Goal: Information Seeking & Learning: Learn about a topic

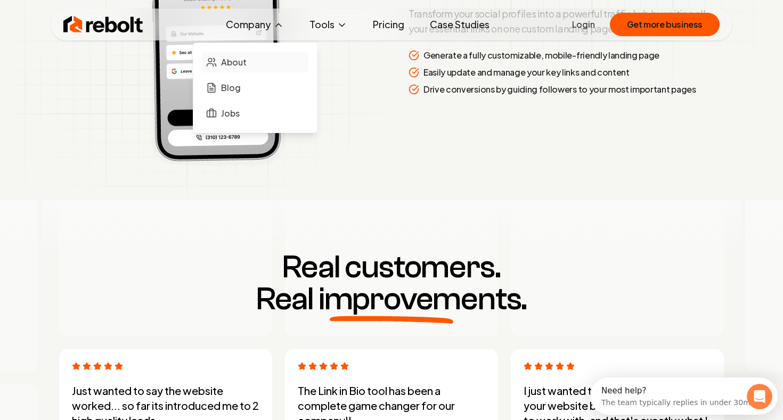
click at [233, 59] on span "About" at bounding box center [234, 62] width 26 height 13
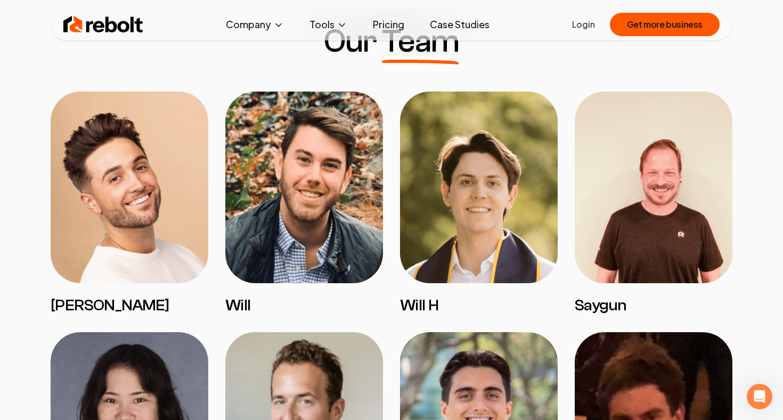
scroll to position [849, 0]
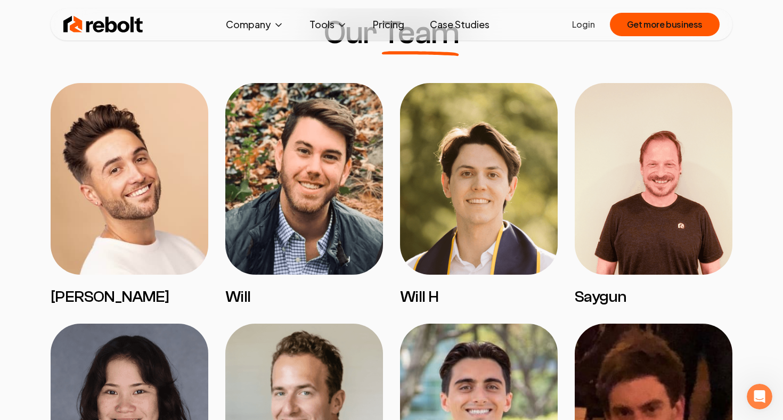
click at [160, 221] on img at bounding box center [130, 179] width 158 height 192
click at [101, 182] on img at bounding box center [130, 179] width 158 height 192
click at [314, 189] on img at bounding box center [304, 179] width 158 height 192
click at [487, 191] on img at bounding box center [479, 179] width 158 height 192
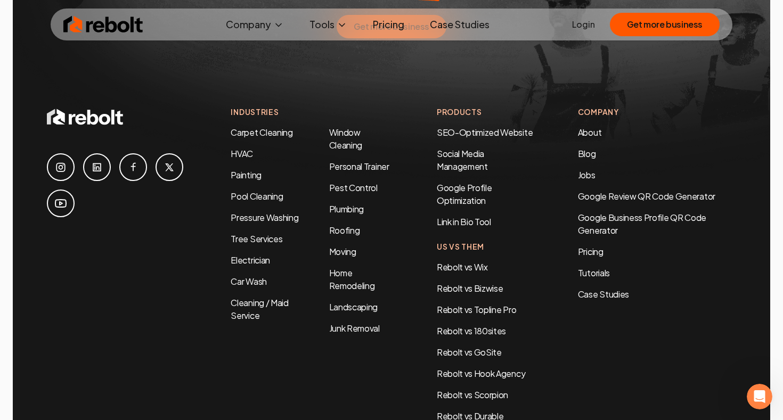
scroll to position [3712, 0]
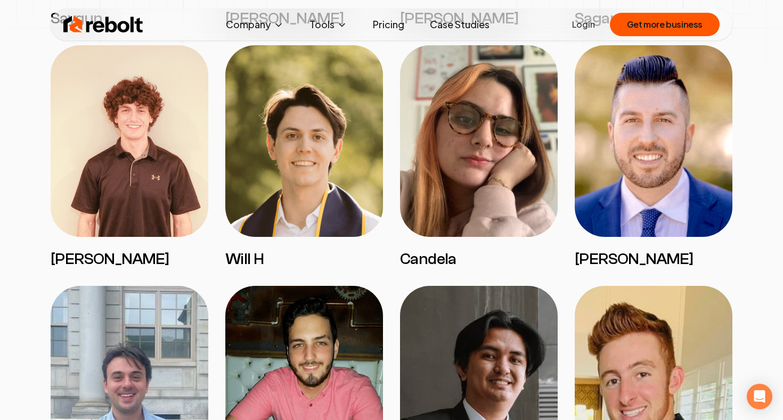
scroll to position [1849, 0]
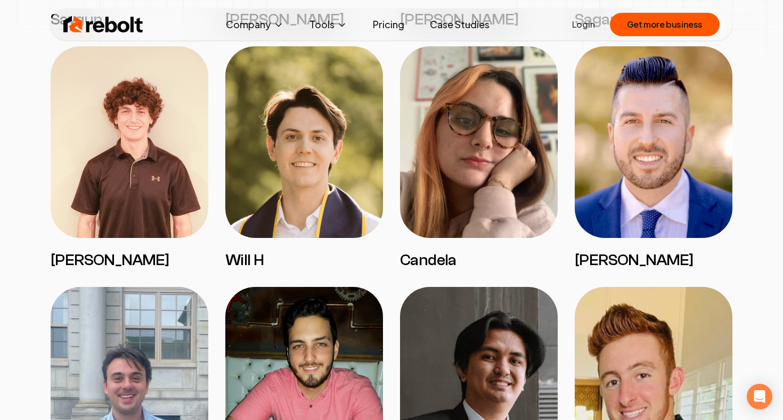
click at [290, 158] on img at bounding box center [304, 142] width 158 height 192
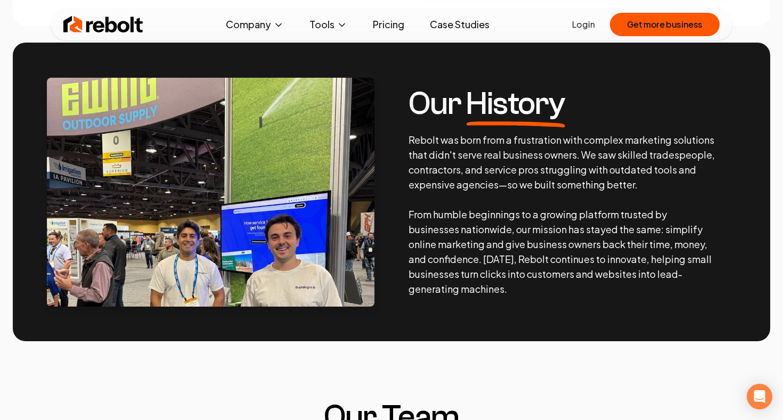
scroll to position [189, 0]
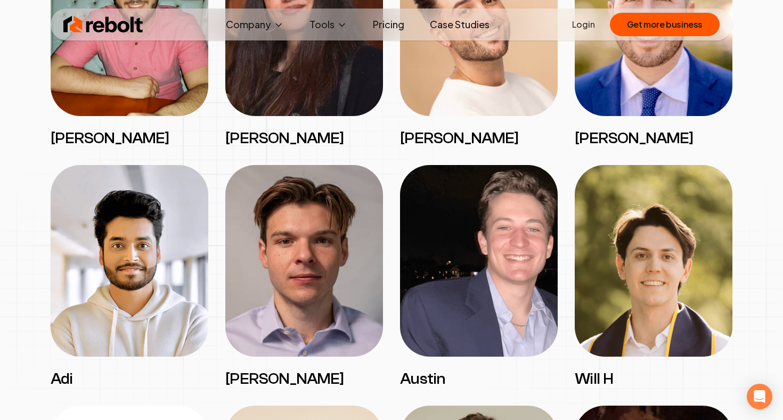
scroll to position [1577, 0]
